Goal: Book appointment/travel/reservation

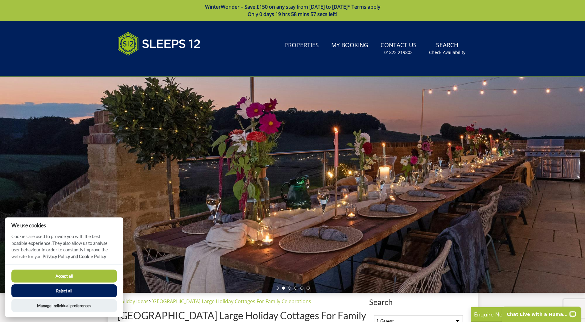
click at [69, 292] on button "Reject all" at bounding box center [63, 290] width 105 height 13
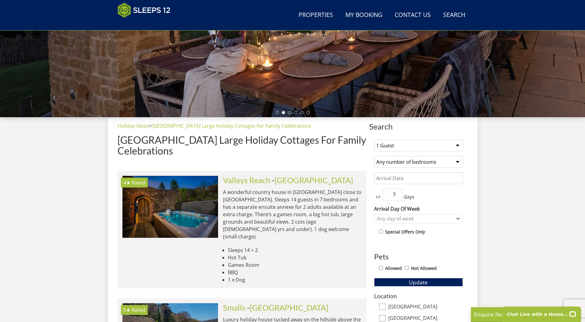
scroll to position [160, 0]
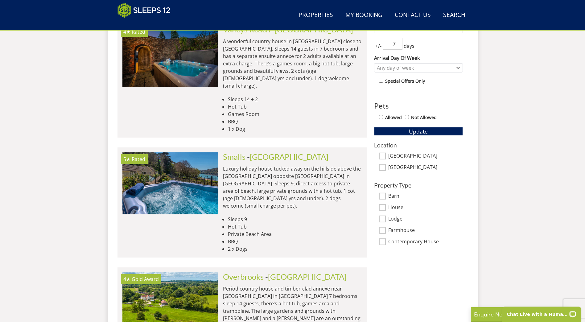
scroll to position [270, 0]
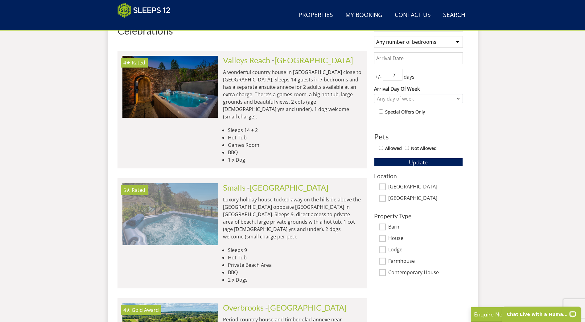
click at [193, 213] on img at bounding box center [170, 214] width 96 height 62
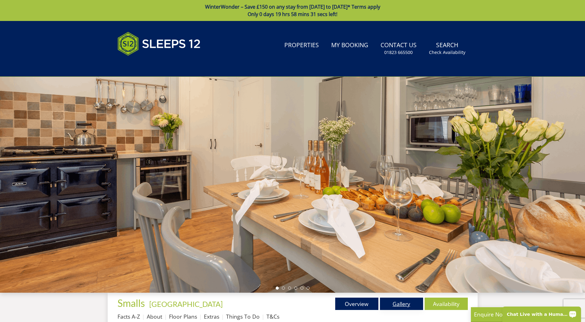
click at [402, 304] on link "Gallery" at bounding box center [401, 303] width 43 height 12
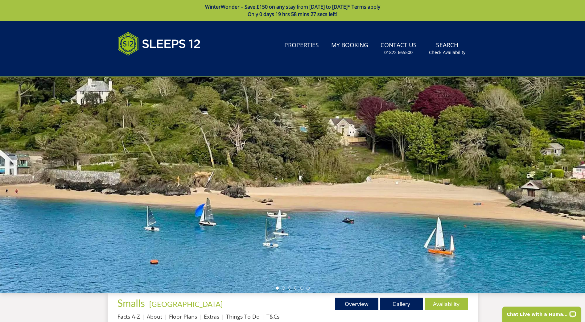
click at [404, 222] on div at bounding box center [292, 185] width 585 height 216
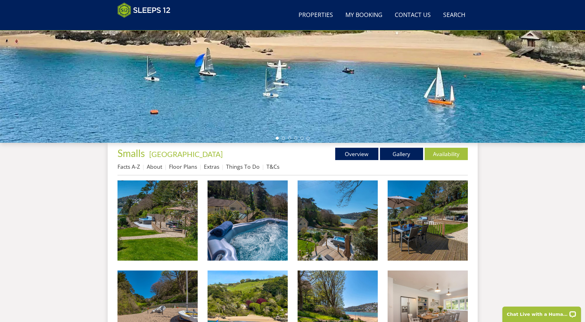
scroll to position [138, 0]
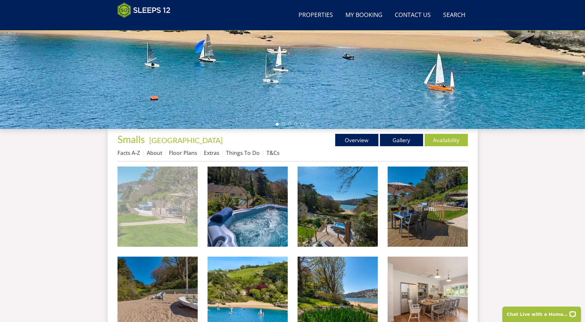
click at [195, 228] on img at bounding box center [157, 206] width 80 height 80
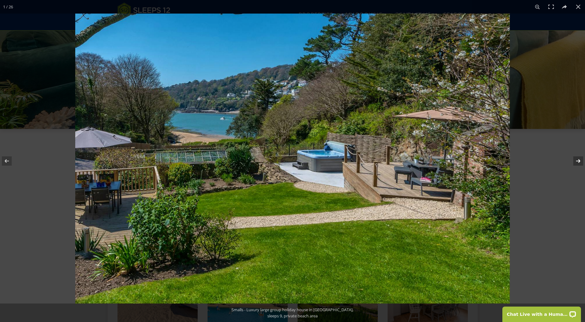
click at [577, 161] on button at bounding box center [574, 160] width 22 height 31
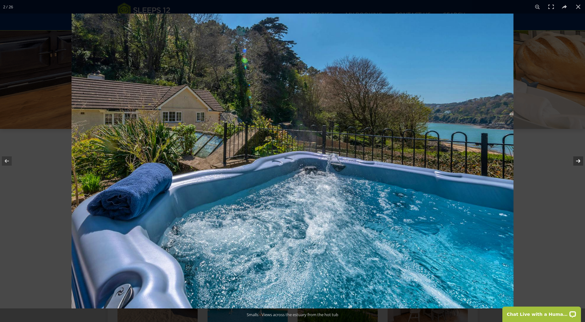
click at [577, 161] on button at bounding box center [574, 160] width 22 height 31
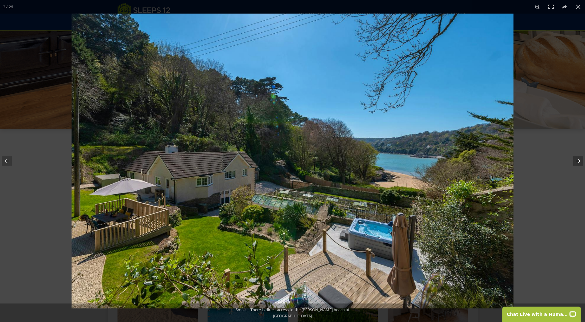
click at [577, 161] on button at bounding box center [574, 160] width 22 height 31
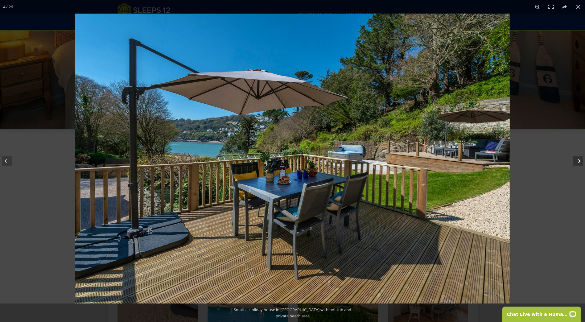
click at [577, 161] on button at bounding box center [574, 160] width 22 height 31
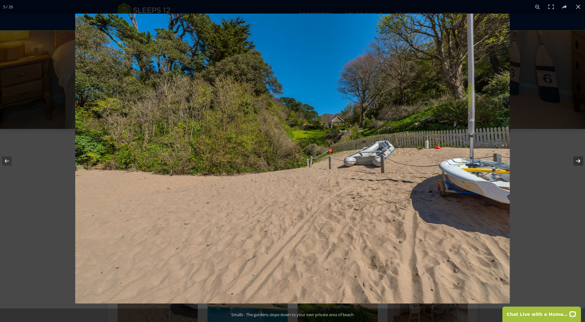
click at [577, 161] on button at bounding box center [574, 160] width 22 height 31
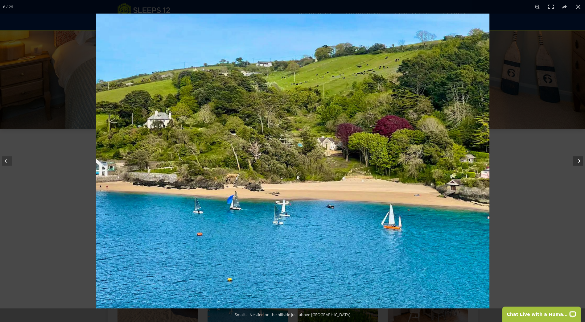
click at [577, 161] on button at bounding box center [574, 160] width 22 height 31
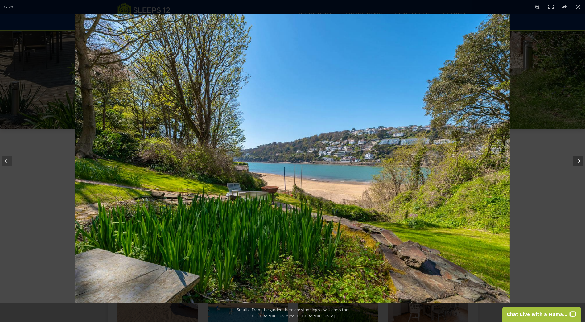
click at [577, 161] on button at bounding box center [574, 160] width 22 height 31
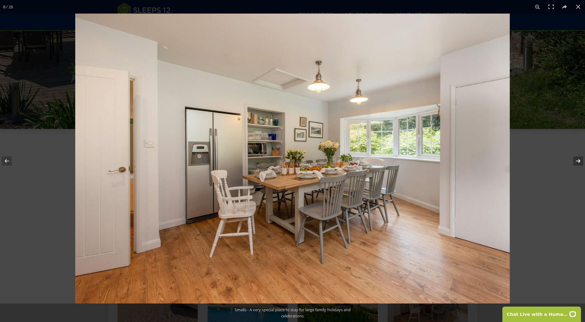
click at [577, 161] on button at bounding box center [574, 160] width 22 height 31
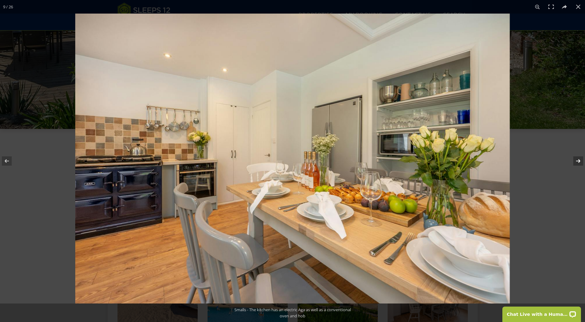
click at [577, 161] on button at bounding box center [574, 160] width 22 height 31
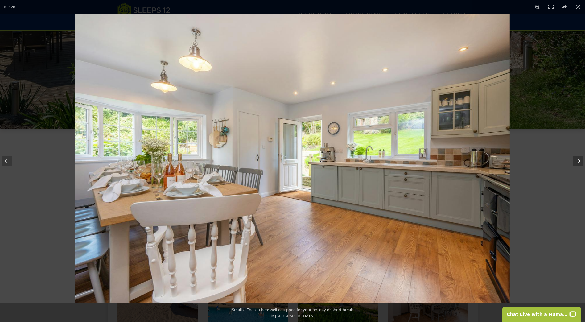
click at [577, 161] on button at bounding box center [574, 160] width 22 height 31
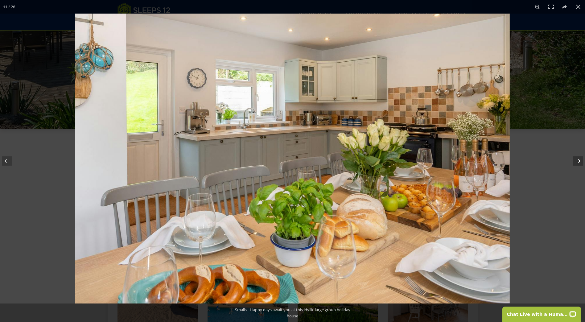
click at [577, 161] on button at bounding box center [574, 160] width 22 height 31
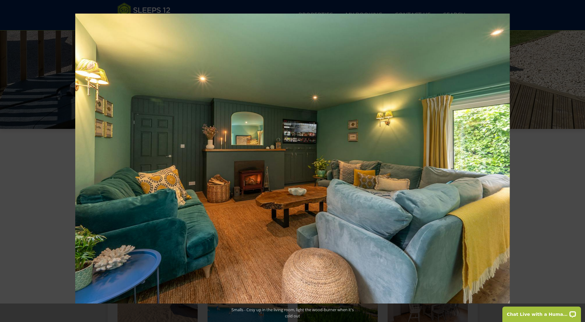
click at [577, 161] on button at bounding box center [574, 160] width 22 height 31
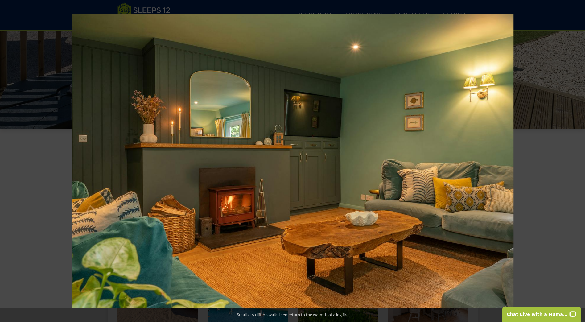
click at [577, 161] on button at bounding box center [574, 160] width 22 height 31
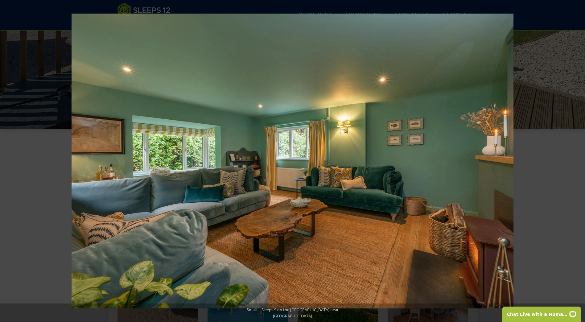
click at [577, 161] on button at bounding box center [574, 160] width 22 height 31
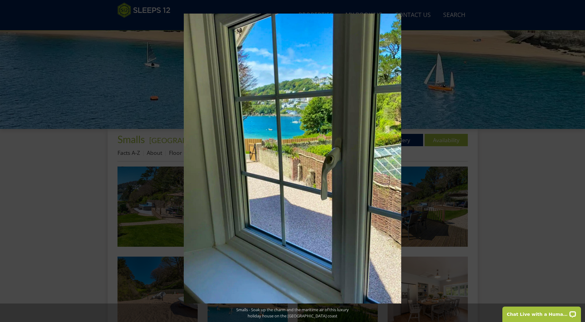
click at [577, 161] on button at bounding box center [574, 160] width 22 height 31
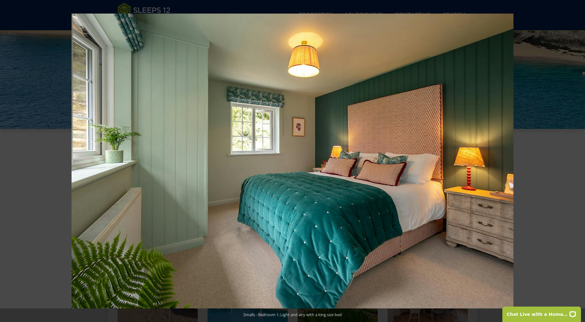
click at [577, 161] on button at bounding box center [574, 160] width 22 height 31
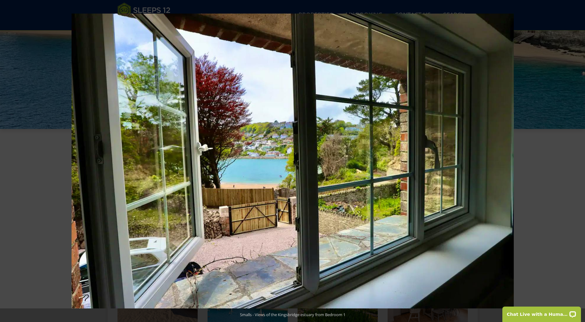
click at [577, 161] on button at bounding box center [574, 160] width 22 height 31
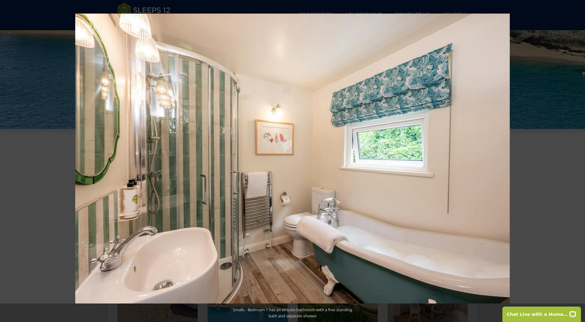
click at [577, 161] on button at bounding box center [574, 160] width 22 height 31
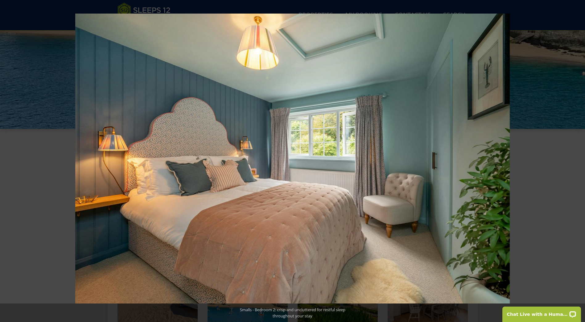
click at [577, 161] on button at bounding box center [574, 160] width 22 height 31
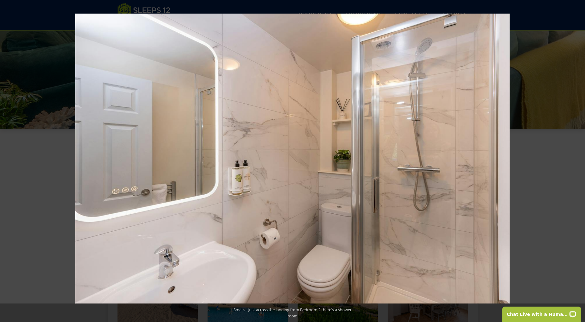
click at [577, 161] on button at bounding box center [574, 160] width 22 height 31
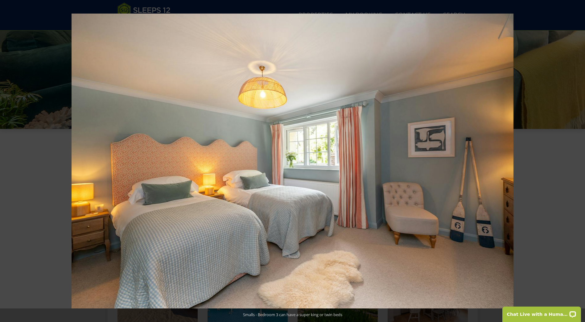
click at [577, 161] on button at bounding box center [574, 160] width 22 height 31
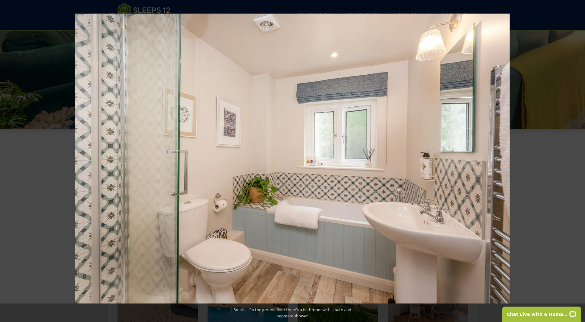
click at [577, 161] on button at bounding box center [574, 160] width 22 height 31
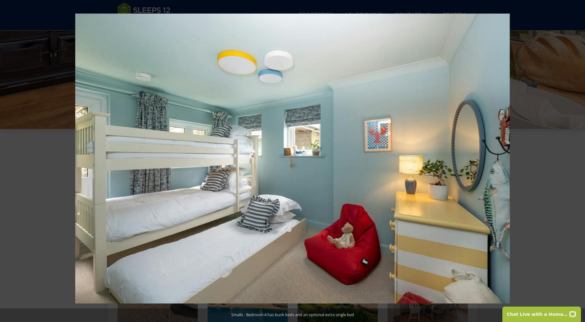
click at [577, 161] on button at bounding box center [574, 160] width 22 height 31
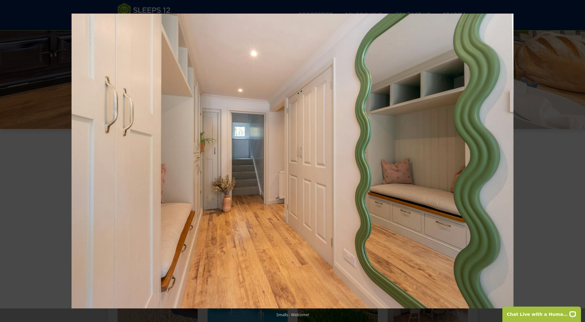
click at [577, 161] on button at bounding box center [574, 160] width 22 height 31
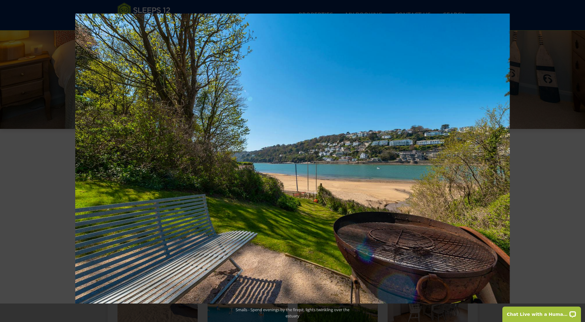
click at [577, 161] on button at bounding box center [574, 160] width 22 height 31
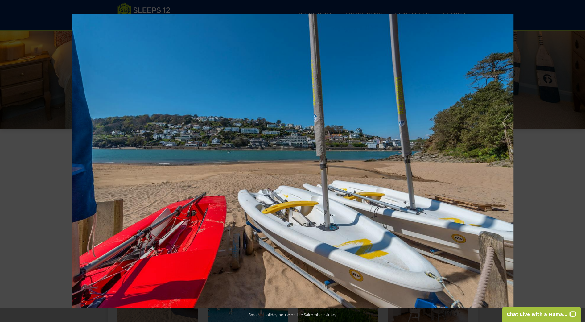
click at [577, 161] on button at bounding box center [574, 160] width 22 height 31
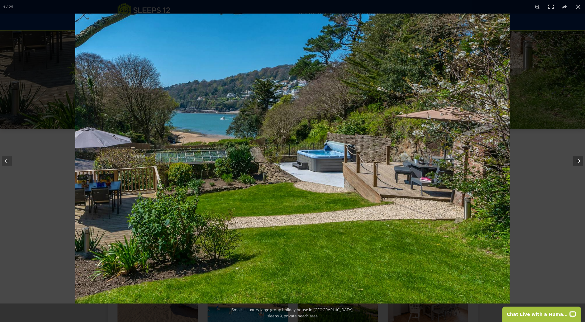
click at [578, 161] on button at bounding box center [574, 160] width 22 height 31
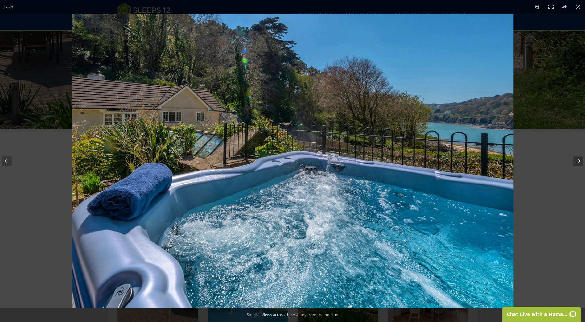
click at [578, 161] on button at bounding box center [574, 160] width 22 height 31
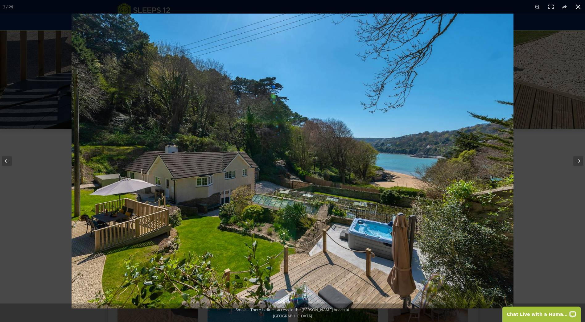
click at [577, 7] on button at bounding box center [578, 7] width 14 height 14
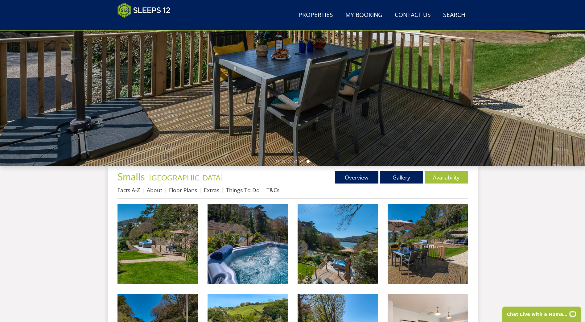
scroll to position [102, 0]
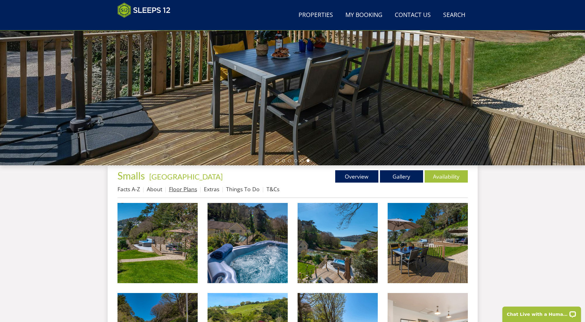
click at [181, 190] on link "Floor Plans" at bounding box center [183, 188] width 28 height 7
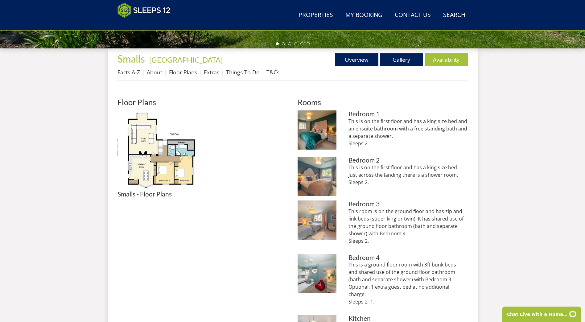
scroll to position [198, 0]
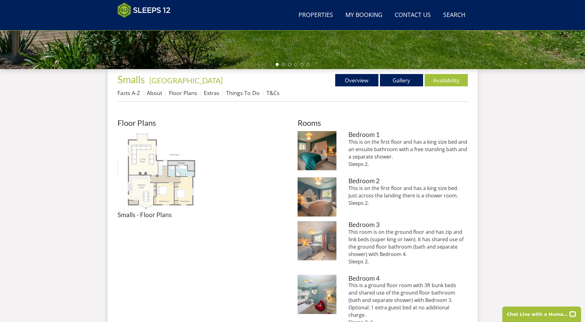
click at [160, 181] on img at bounding box center [157, 171] width 80 height 80
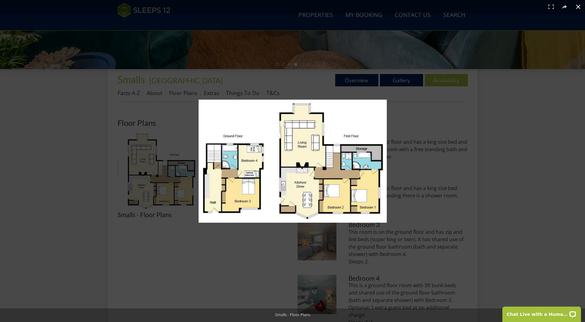
click at [578, 5] on button at bounding box center [578, 7] width 14 height 14
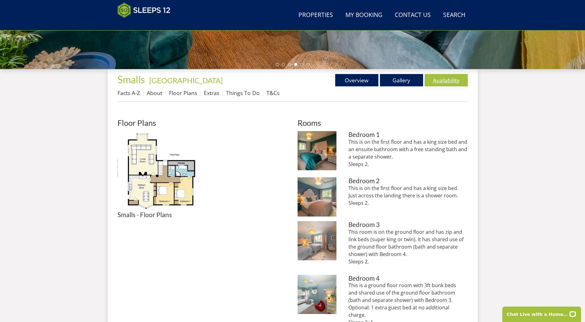
click at [442, 81] on link "Availability" at bounding box center [445, 80] width 43 height 12
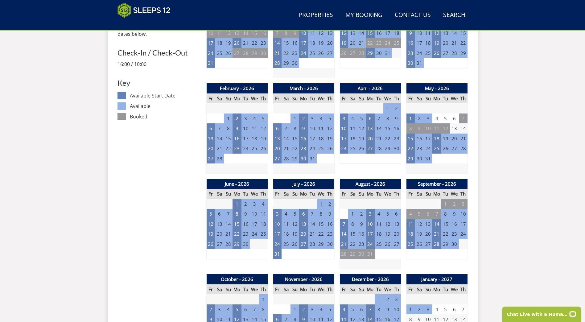
scroll to position [318, 0]
